Goal: Task Accomplishment & Management: Use online tool/utility

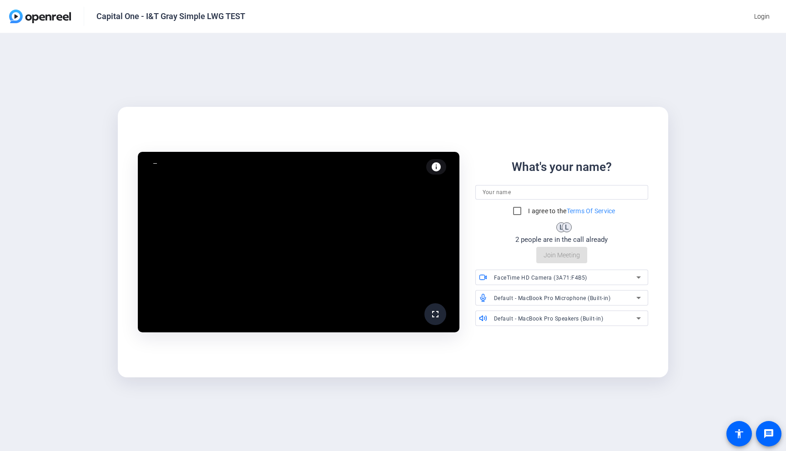
click at [500, 195] on input at bounding box center [561, 192] width 159 height 11
type input "Brie Borruso"
click at [515, 213] on input "I agree to the Terms Of Service" at bounding box center [517, 211] width 18 height 18
checkbox input "true"
click at [548, 256] on span "Join Meeting" at bounding box center [561, 255] width 36 height 10
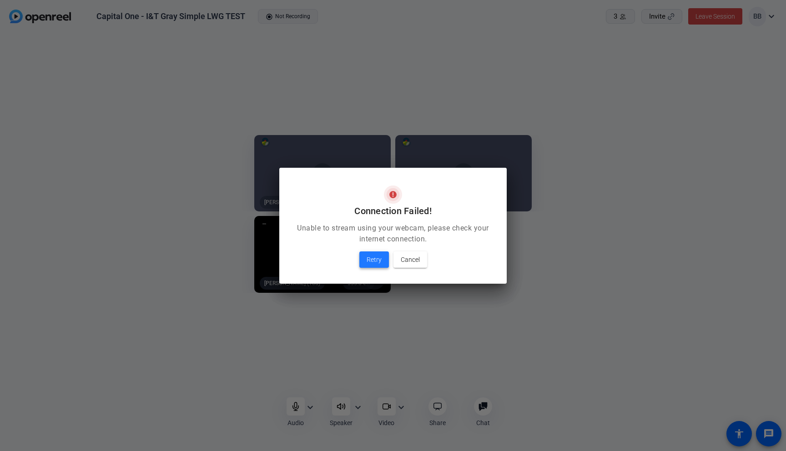
click at [370, 259] on span "Retry" at bounding box center [373, 259] width 15 height 11
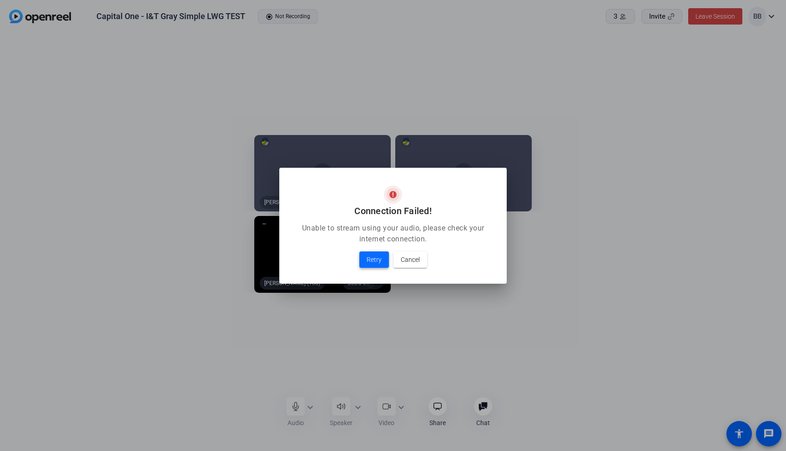
click at [374, 260] on span "Retry" at bounding box center [373, 259] width 15 height 11
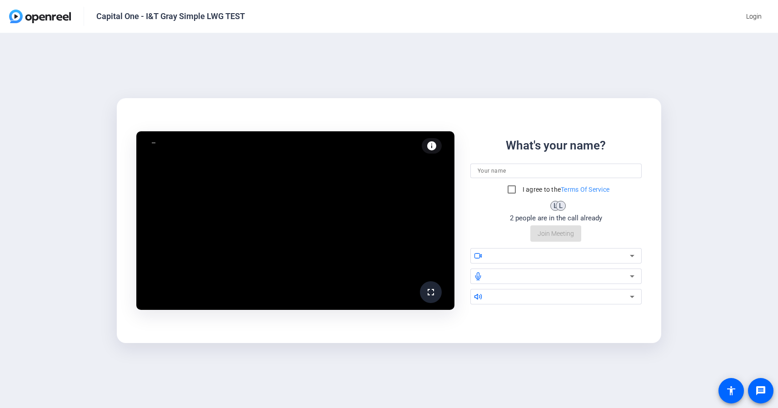
click at [503, 168] on input at bounding box center [556, 170] width 157 height 11
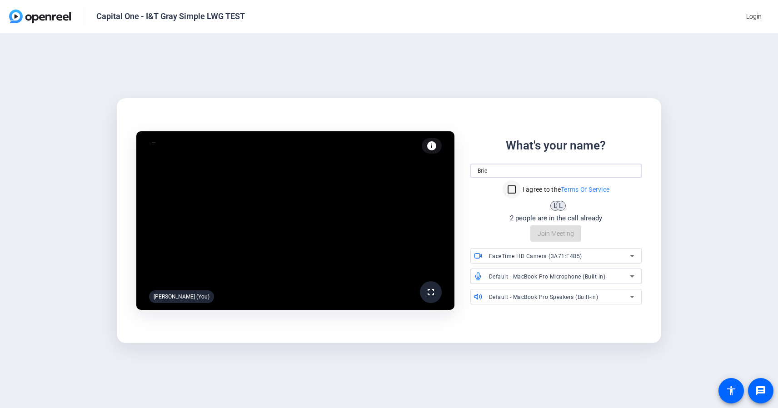
type input "Brie"
click at [510, 190] on input "I agree to the Terms Of Service" at bounding box center [512, 189] width 18 height 18
checkbox input "true"
click at [553, 234] on span "Join Meeting" at bounding box center [556, 234] width 36 height 10
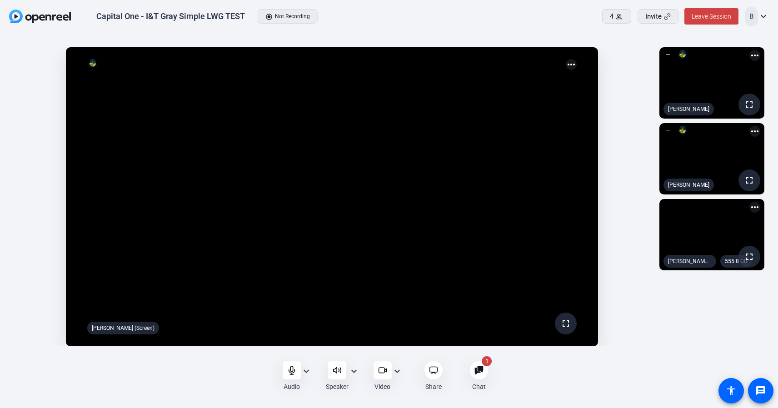
click at [479, 373] on icon at bounding box center [479, 370] width 9 height 9
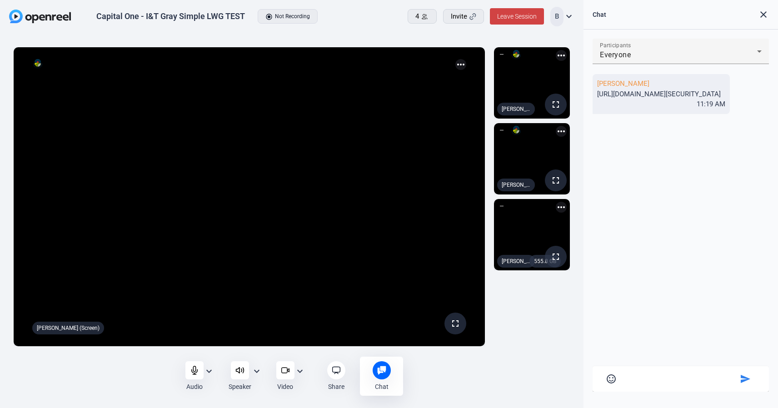
drag, startPoint x: 611, startPoint y: 115, endPoint x: 590, endPoint y: 91, distance: 31.3
click at [590, 91] on div "Participants Everyone [PERSON_NAME] [URL][DOMAIN_NAME][SECURITY_DATA] 11:19 AM …" at bounding box center [681, 219] width 195 height 379
copy div "[URL][DOMAIN_NAME][SECURITY_DATA]"
click at [509, 22] on span at bounding box center [517, 16] width 54 height 22
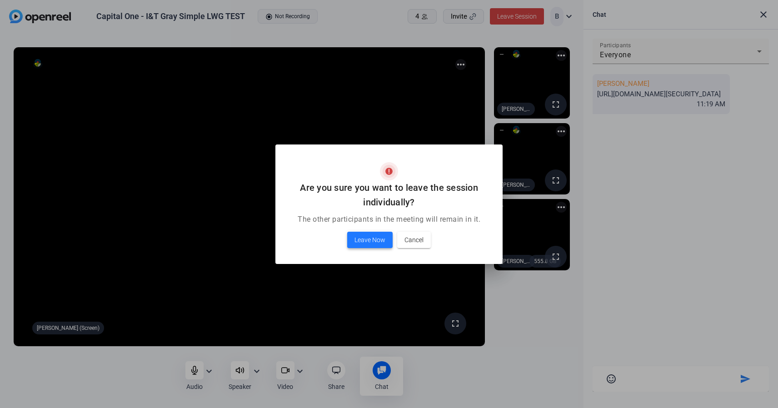
click at [365, 241] on span "Leave Now" at bounding box center [370, 240] width 31 height 11
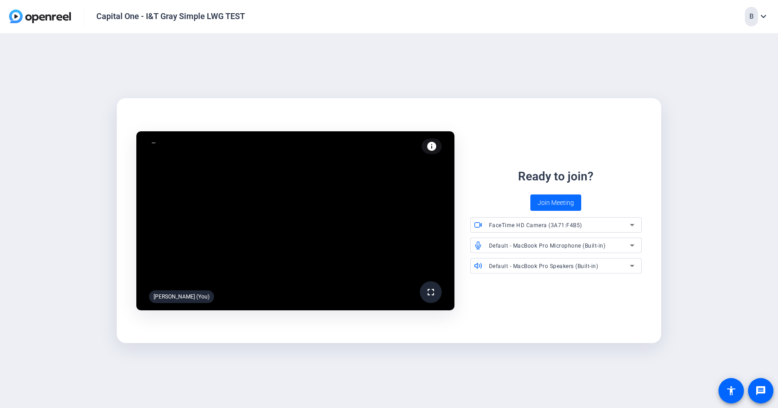
click at [535, 204] on span at bounding box center [555, 203] width 51 height 22
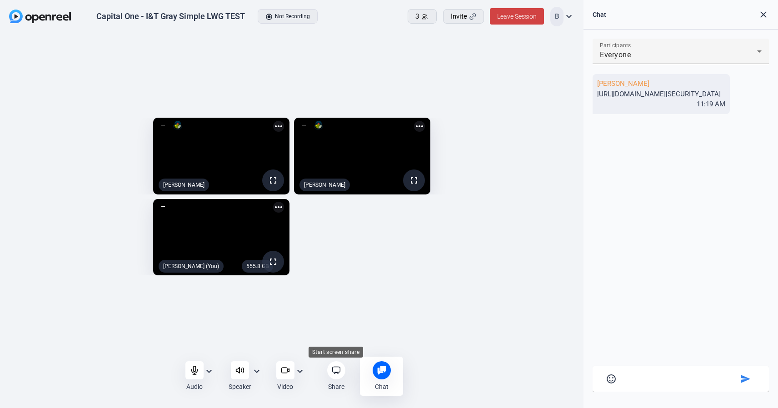
click at [338, 377] on div at bounding box center [336, 370] width 18 height 18
click at [339, 372] on icon at bounding box center [336, 370] width 8 height 7
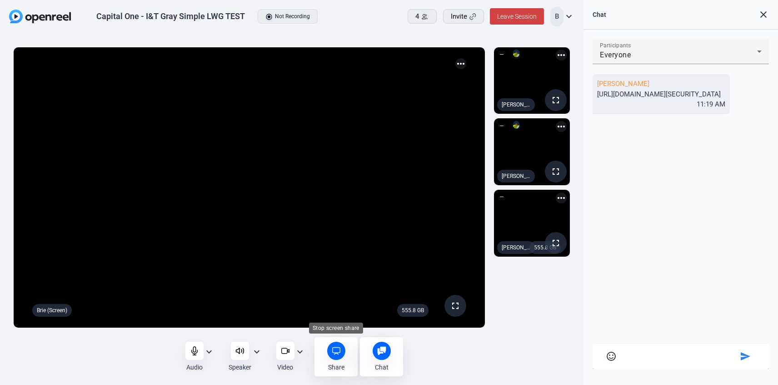
click at [334, 349] on icon at bounding box center [336, 350] width 9 height 9
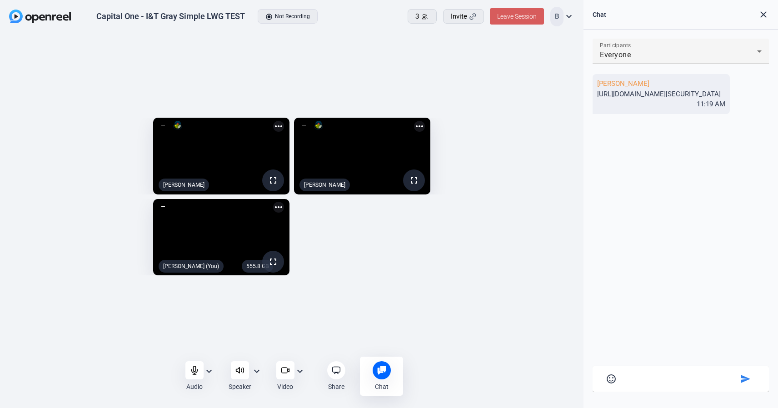
click at [511, 14] on span "Leave Session" at bounding box center [517, 16] width 40 height 7
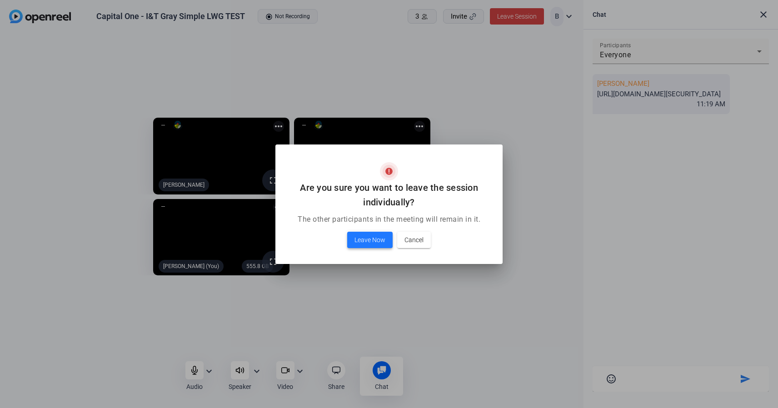
click at [379, 238] on span "Leave Now" at bounding box center [370, 240] width 31 height 11
